Goal: Information Seeking & Learning: Find specific fact

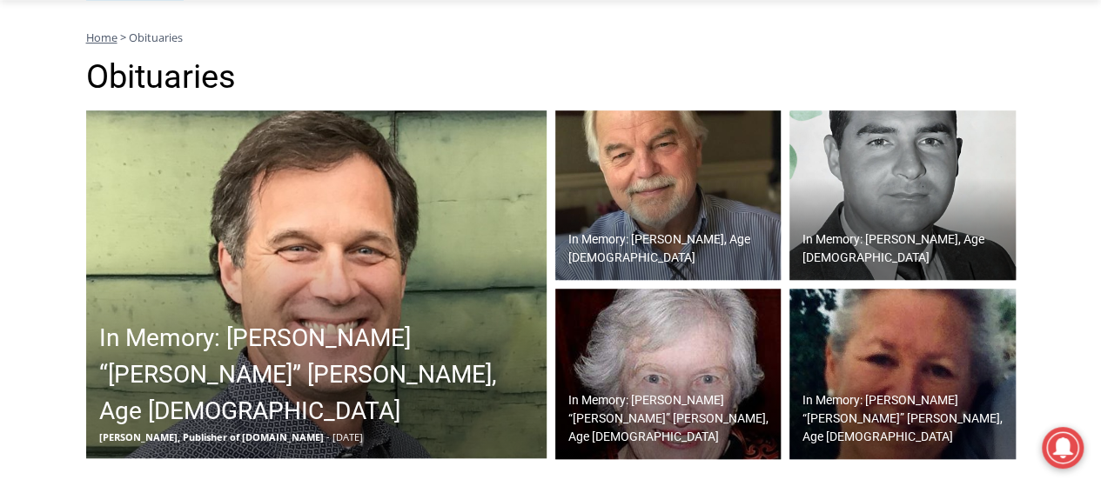
scroll to position [492, 0]
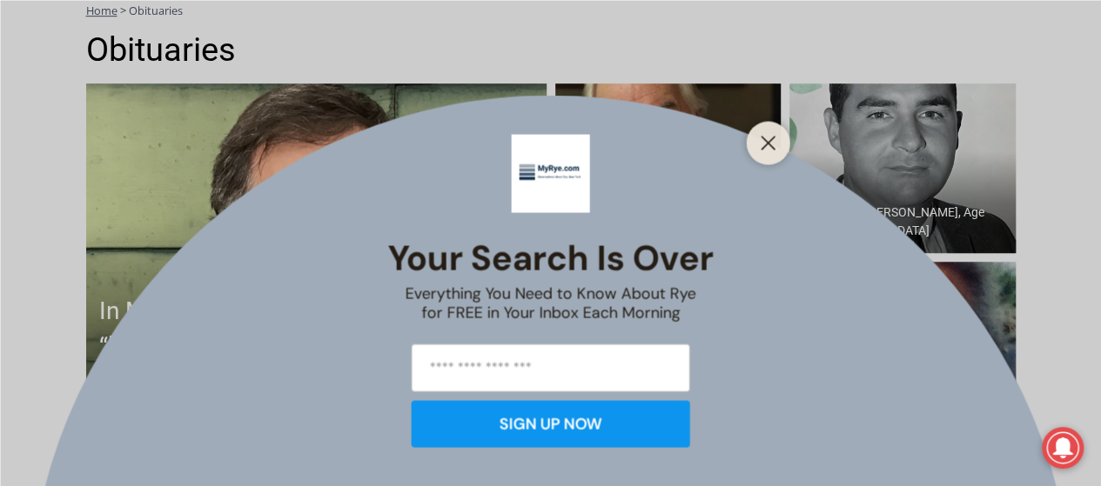
click at [702, 368] on div "Your Search is Over Everything You Need to Know About Rye for FREE in Your Inbo…" at bounding box center [550, 243] width 1101 height 486
click at [766, 146] on line "Close" at bounding box center [767, 143] width 12 height 12
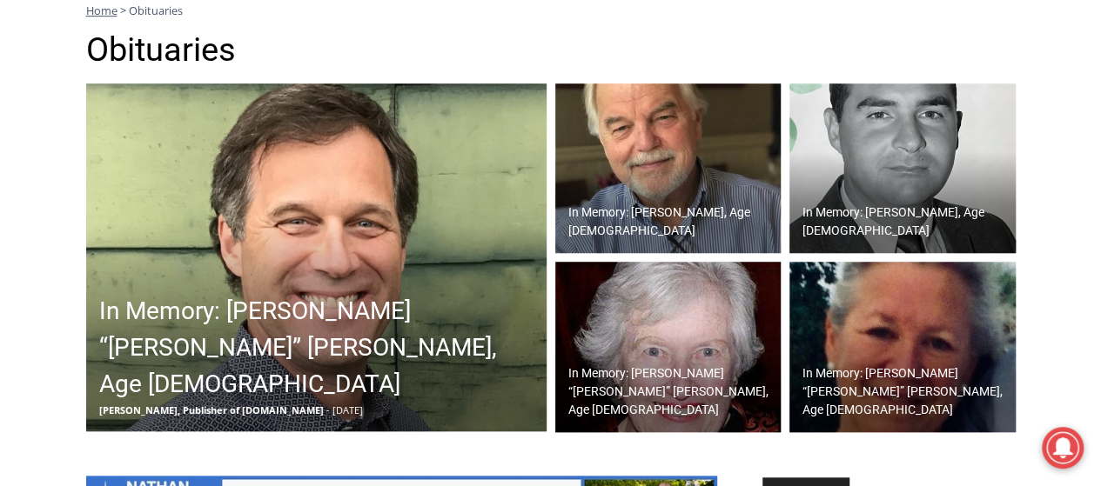
click at [727, 305] on img at bounding box center [668, 347] width 226 height 171
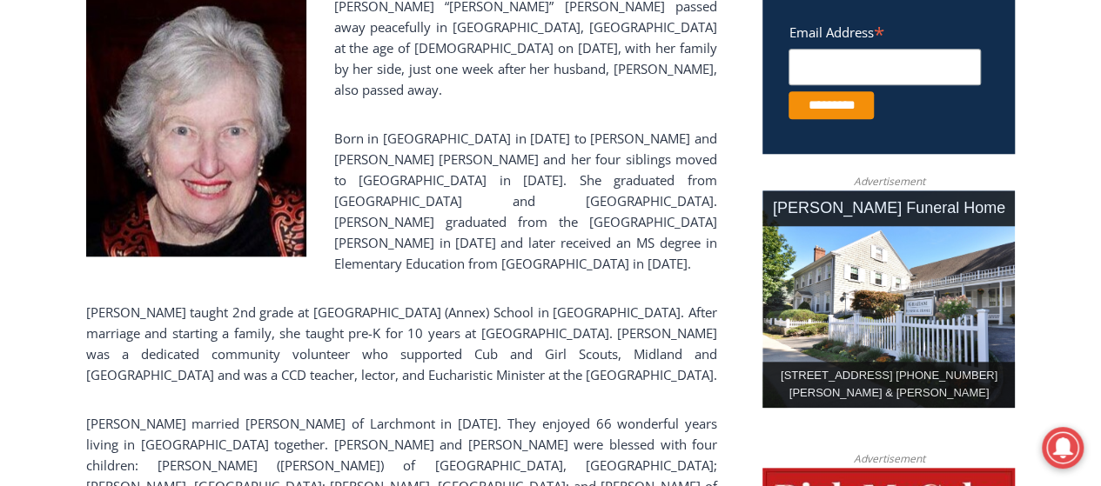
scroll to position [753, 0]
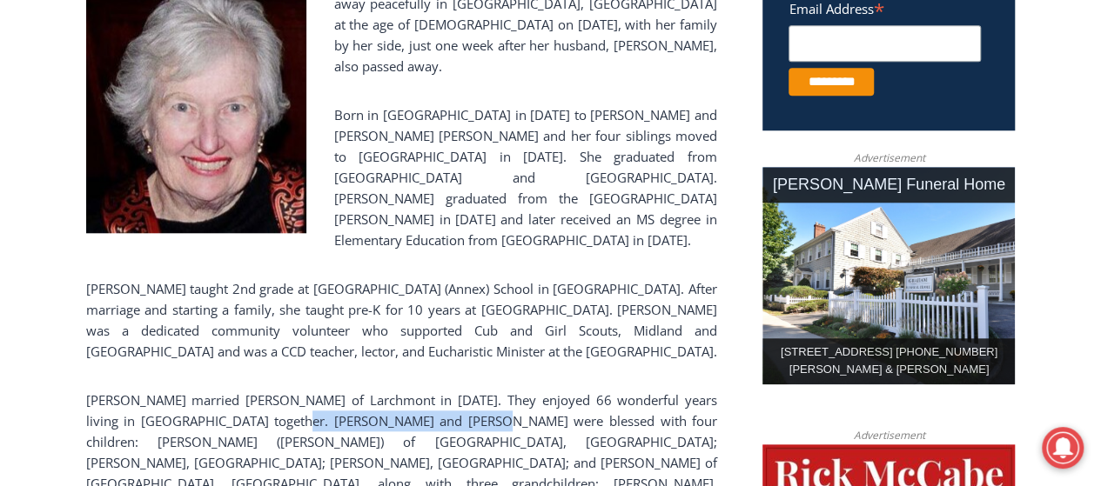
drag, startPoint x: 258, startPoint y: 336, endPoint x: 418, endPoint y: 331, distance: 161.0
click at [418, 390] on p "[PERSON_NAME] married [PERSON_NAME] of Larchmont in [DATE]. They enjoyed 66 won…" at bounding box center [401, 452] width 631 height 125
click at [492, 295] on div "[PERSON_NAME] “[PERSON_NAME]” [PERSON_NAME] passed away peacefully in [GEOGRAPH…" at bounding box center [401, 376] width 631 height 809
